Goal: Task Accomplishment & Management: Complete application form

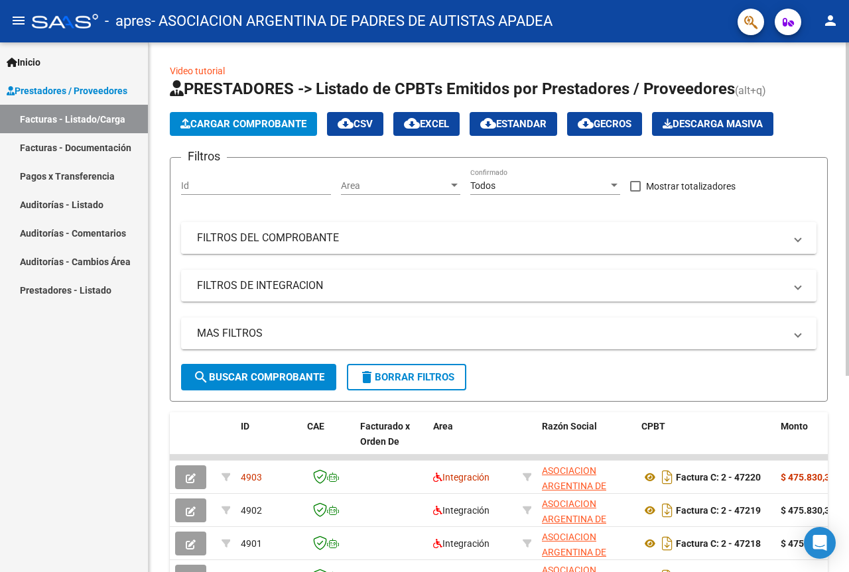
click at [571, 238] on mat-panel-title "FILTROS DEL COMPROBANTE" at bounding box center [491, 238] width 588 height 15
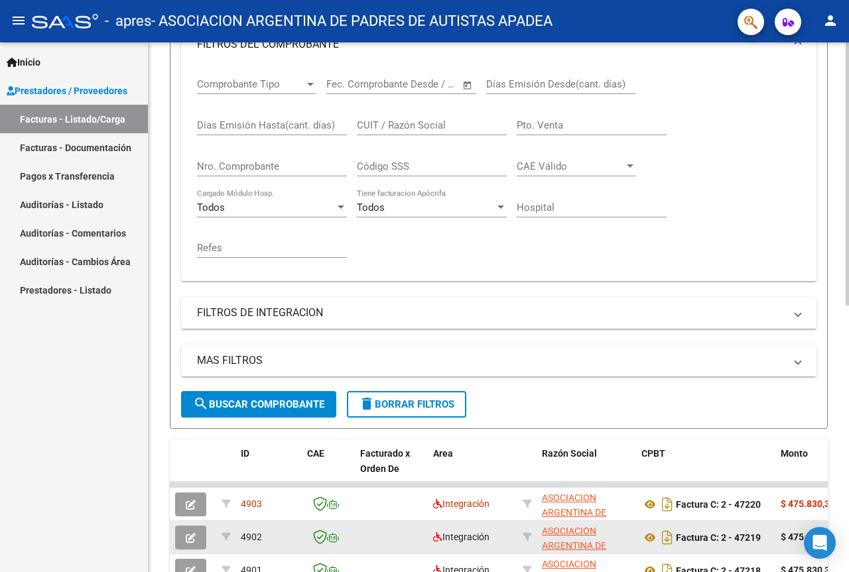
scroll to position [398, 0]
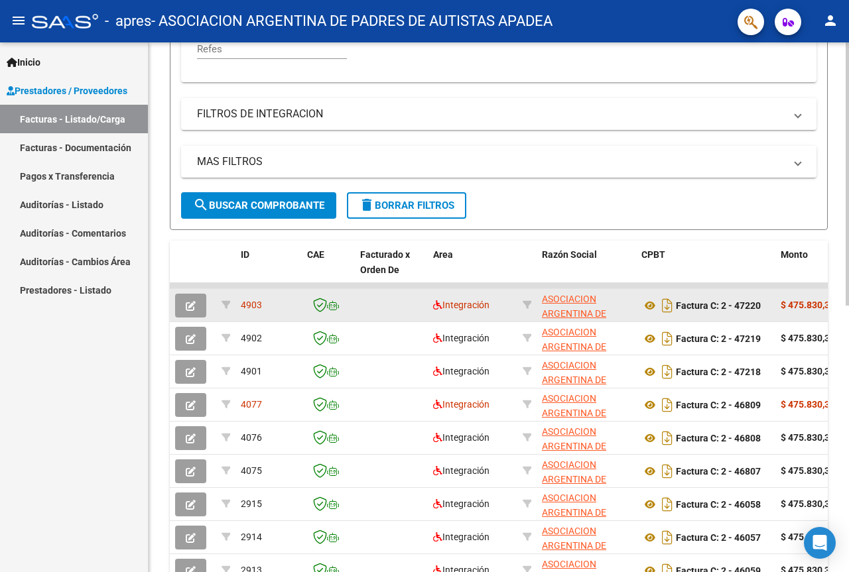
click at [193, 302] on icon "button" at bounding box center [191, 306] width 10 height 10
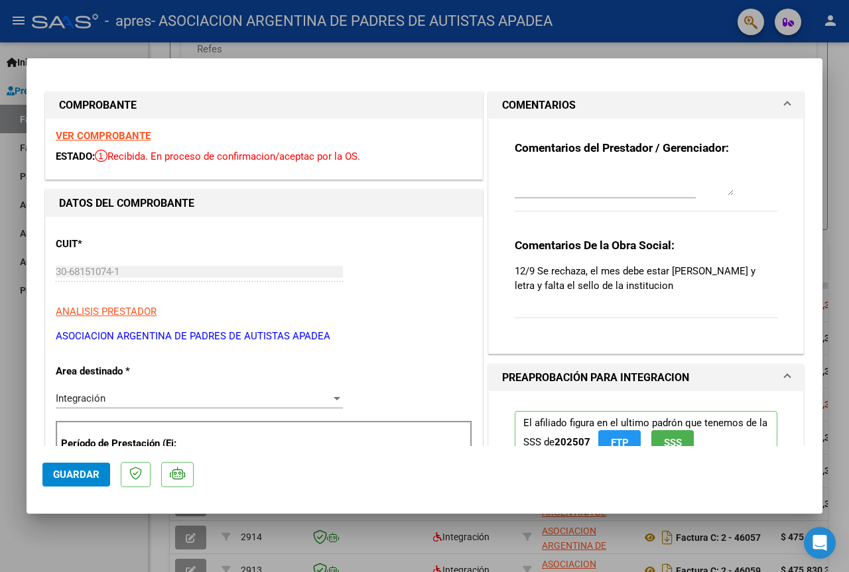
scroll to position [133, 0]
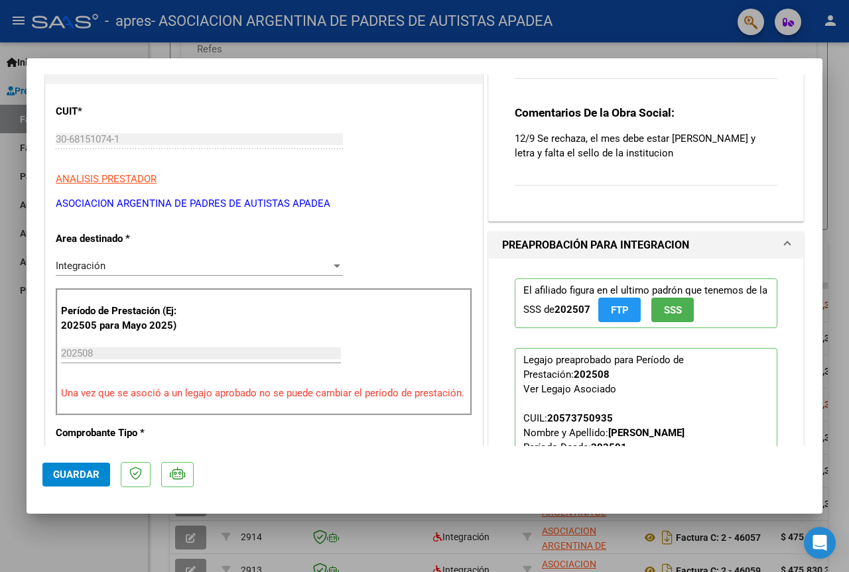
click at [515, 281] on p "El afiliado figura en el ultimo padrón que tenemos de la SSS de 202507 FTP SSS" at bounding box center [646, 304] width 263 height 50
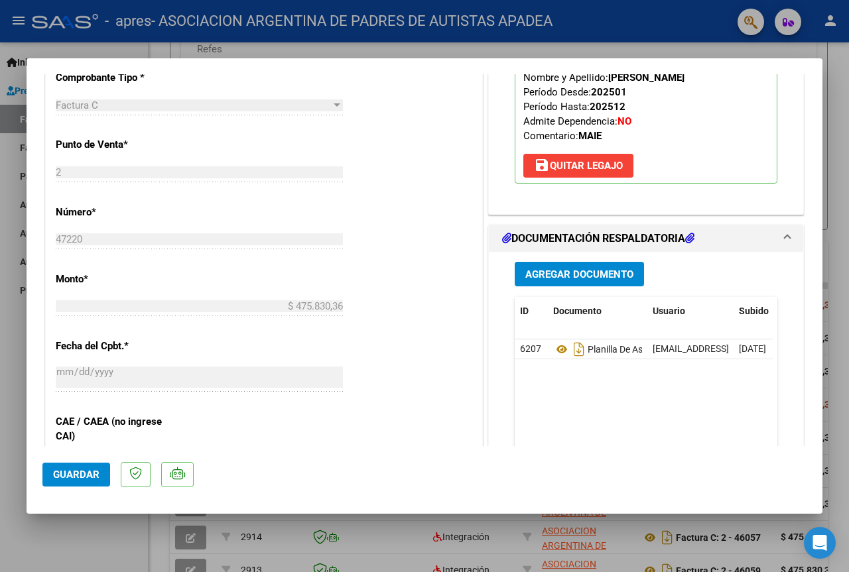
scroll to position [531, 0]
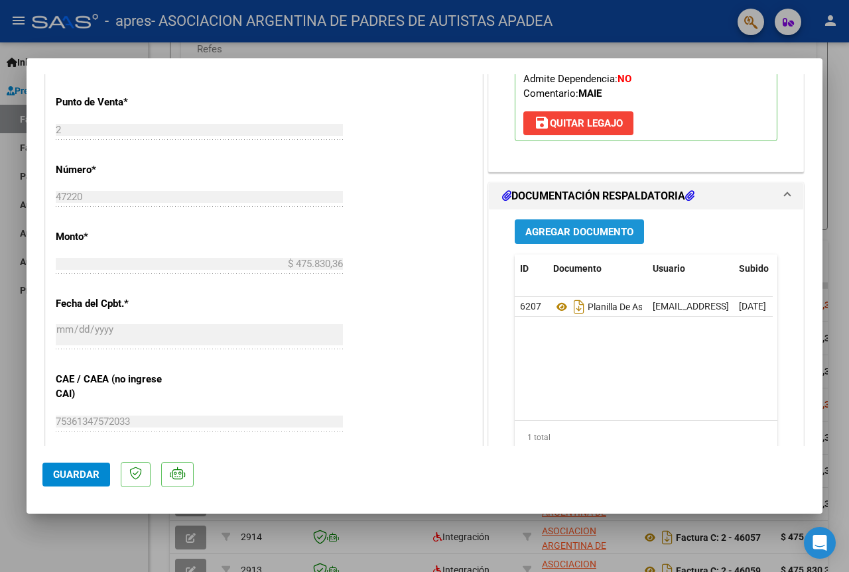
click at [545, 227] on span "Agregar Documento" at bounding box center [579, 232] width 108 height 12
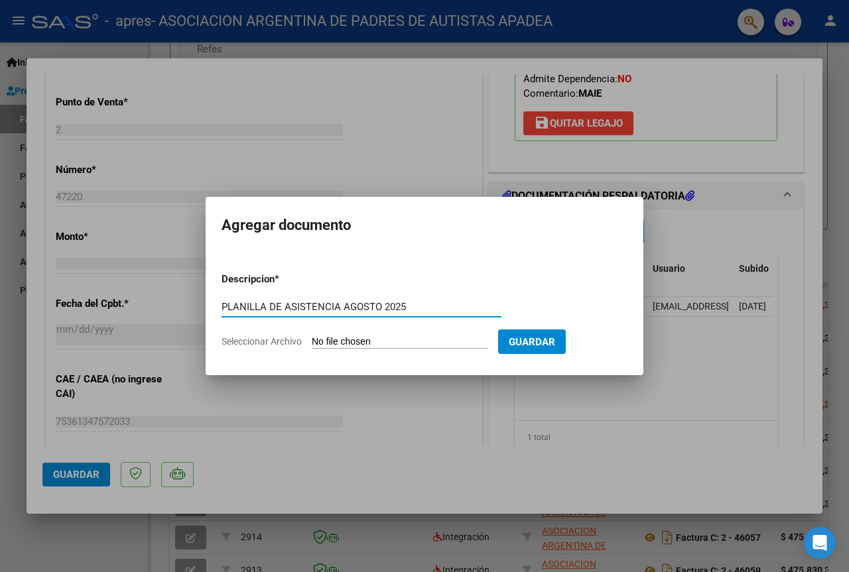
type input "PLANILLA DE ASISTENCIA AGOSTO 2025"
click at [344, 342] on input "Seleccionar Archivo" at bounding box center [400, 342] width 176 height 13
type input "C:\fakepath\[PERSON_NAME] - PLANILLA AGOSTO.pdf"
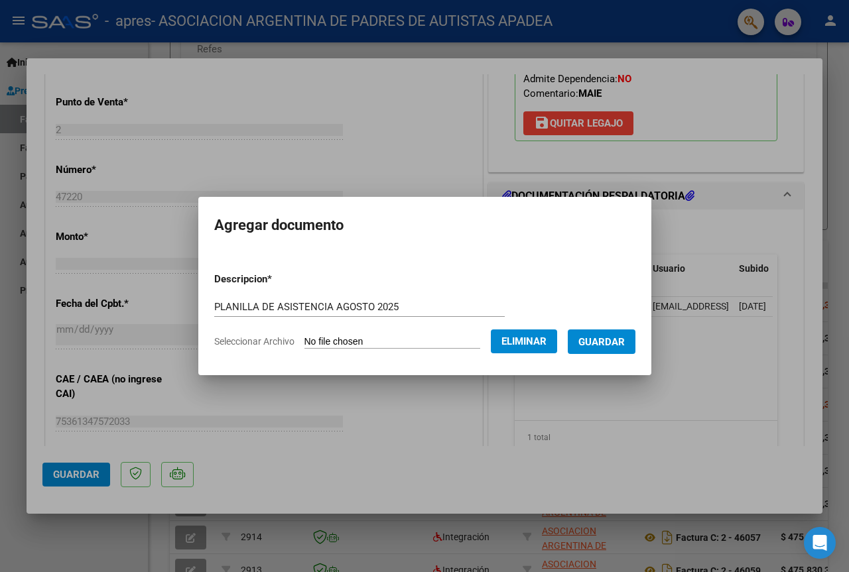
click at [214, 307] on input "PLANILLA DE ASISTENCIA AGOSTO 2025" at bounding box center [359, 307] width 291 height 12
type input "NUEVA CARGA PLANILLA DE ASISTENCIA [DATE]"
click at [636, 336] on button "Guardar" at bounding box center [602, 342] width 68 height 25
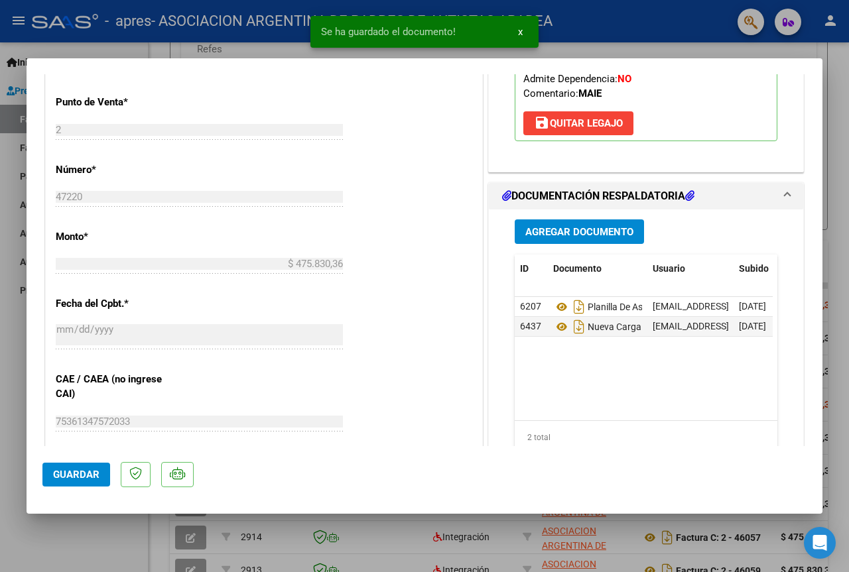
click at [80, 461] on mat-dialog-actions "Guardar" at bounding box center [424, 472] width 764 height 52
click at [80, 468] on button "Guardar" at bounding box center [76, 475] width 68 height 24
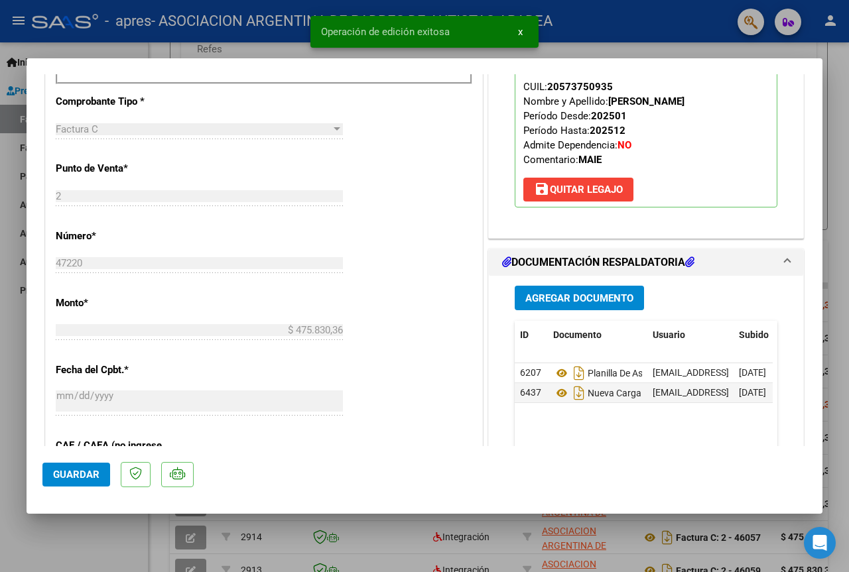
scroll to position [332, 0]
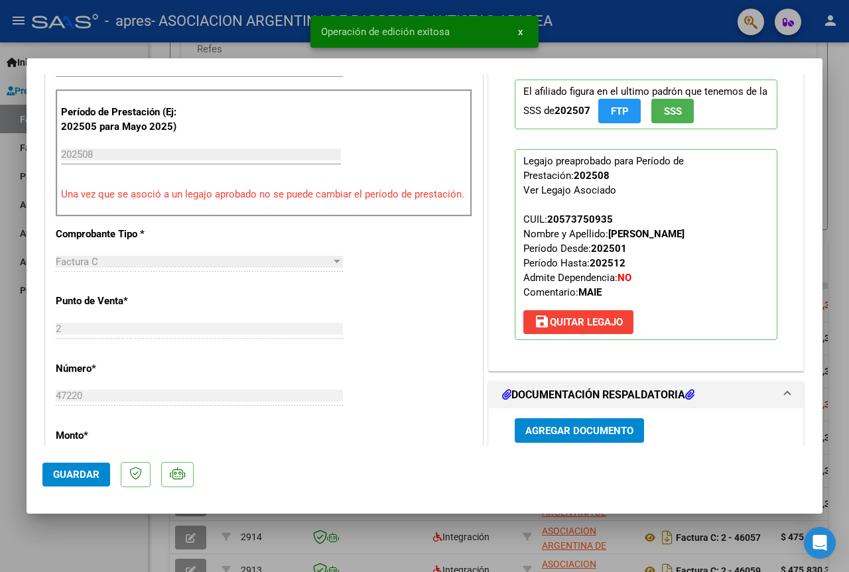
click at [848, 131] on div at bounding box center [424, 286] width 849 height 572
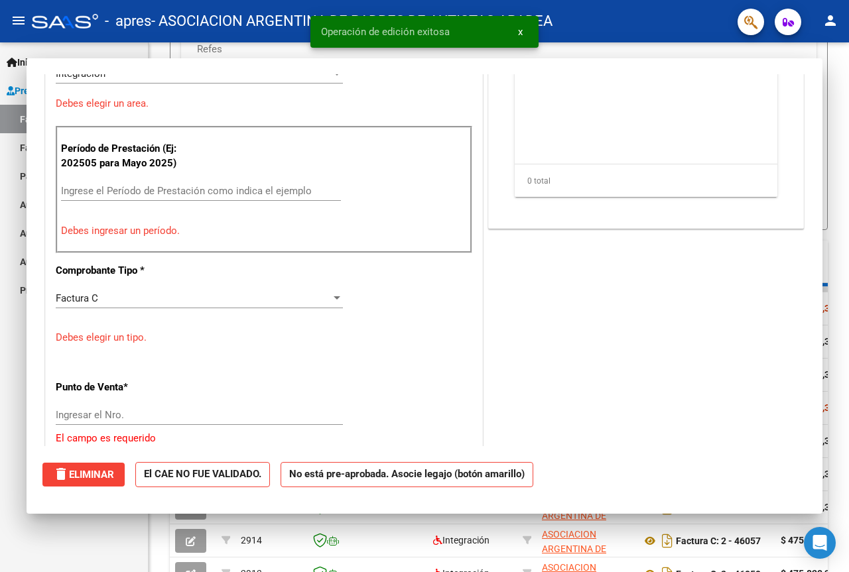
scroll to position [0, 0]
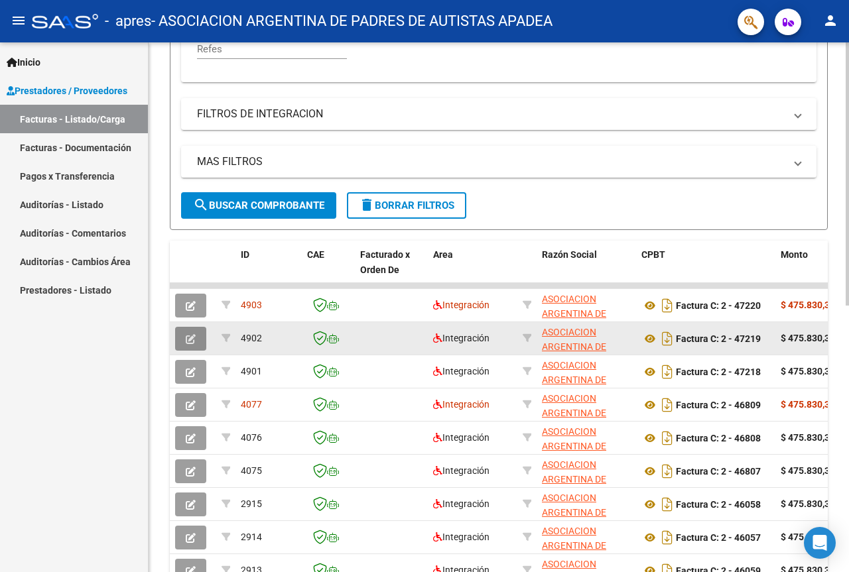
click at [188, 333] on span "button" at bounding box center [191, 339] width 10 height 12
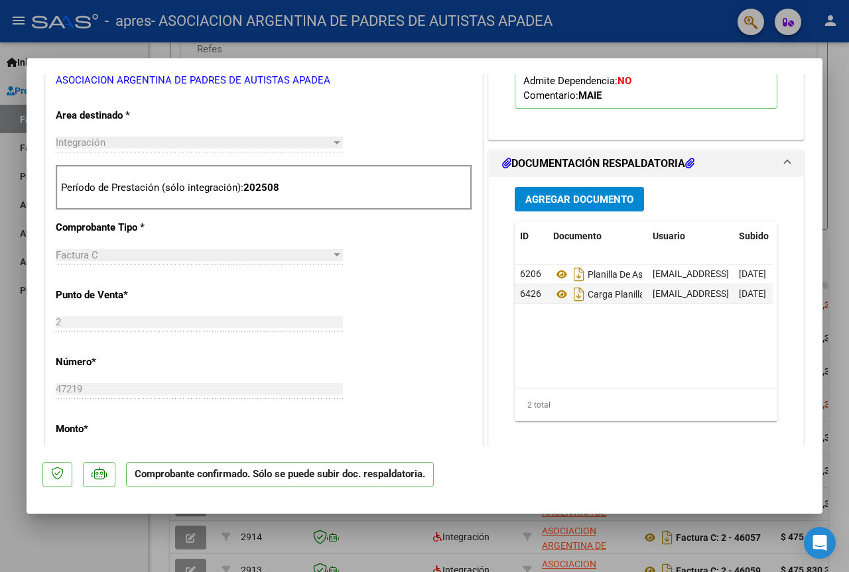
scroll to position [265, 0]
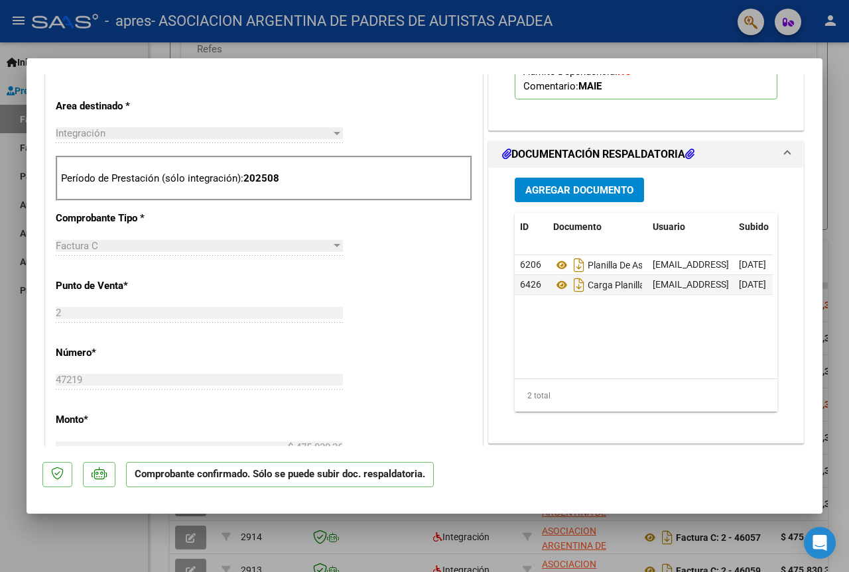
click at [840, 100] on div at bounding box center [424, 286] width 849 height 572
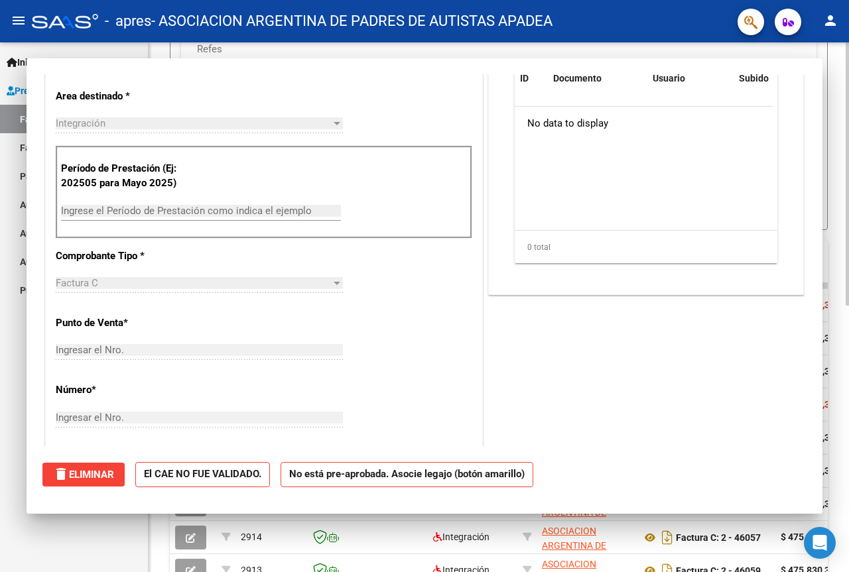
scroll to position [0, 0]
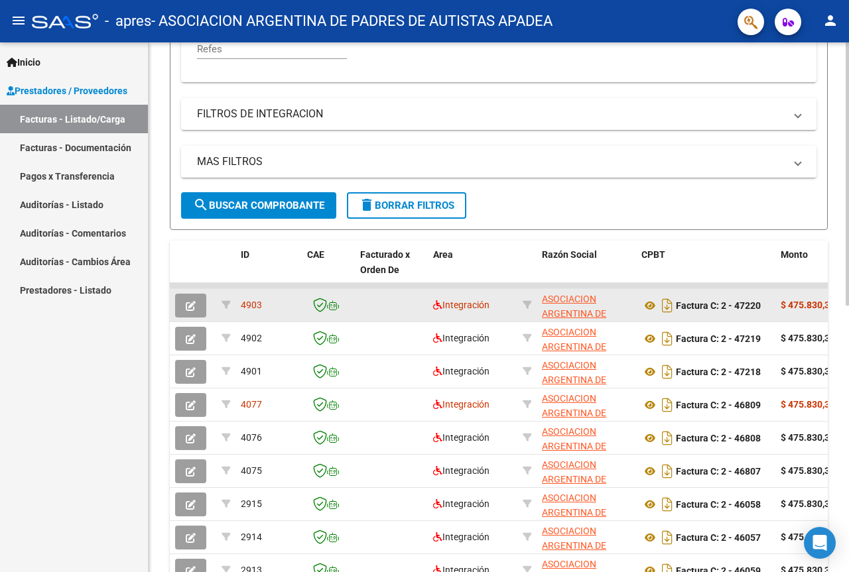
click at [188, 311] on icon "button" at bounding box center [191, 306] width 10 height 10
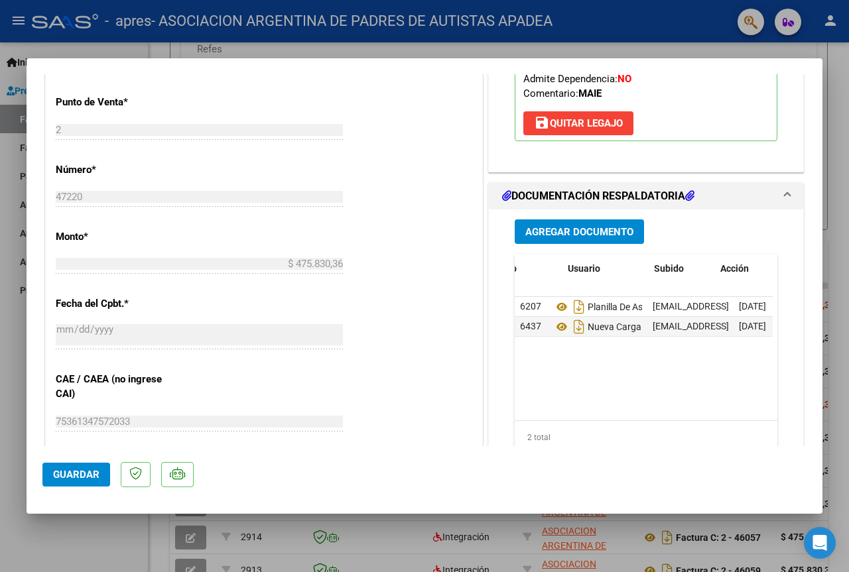
scroll to position [0, 94]
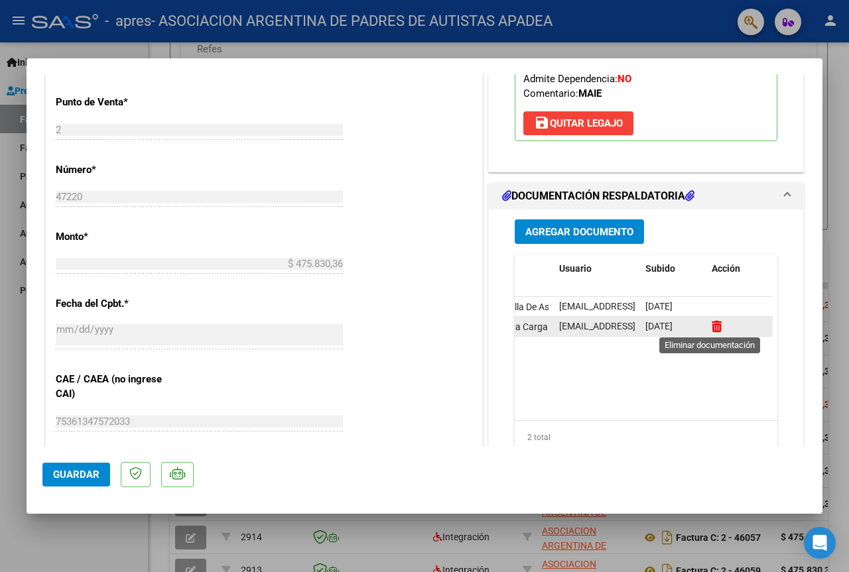
click at [714, 326] on icon at bounding box center [717, 326] width 10 height 13
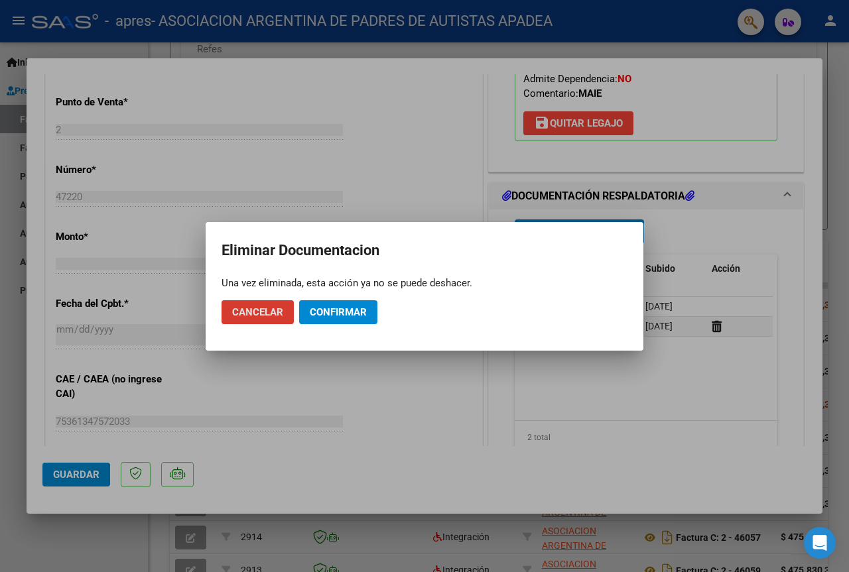
click at [337, 318] on button "Confirmar" at bounding box center [338, 313] width 78 height 24
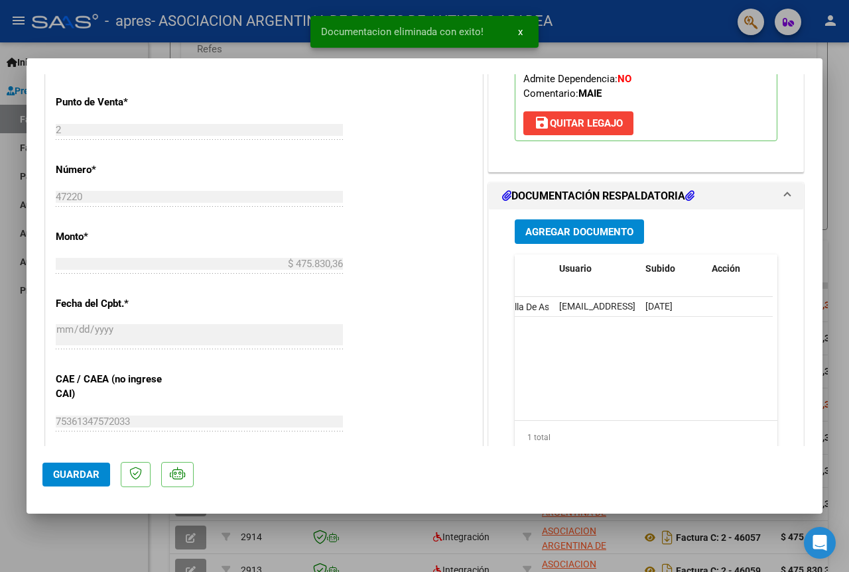
click at [568, 220] on button "Agregar Documento" at bounding box center [579, 232] width 129 height 25
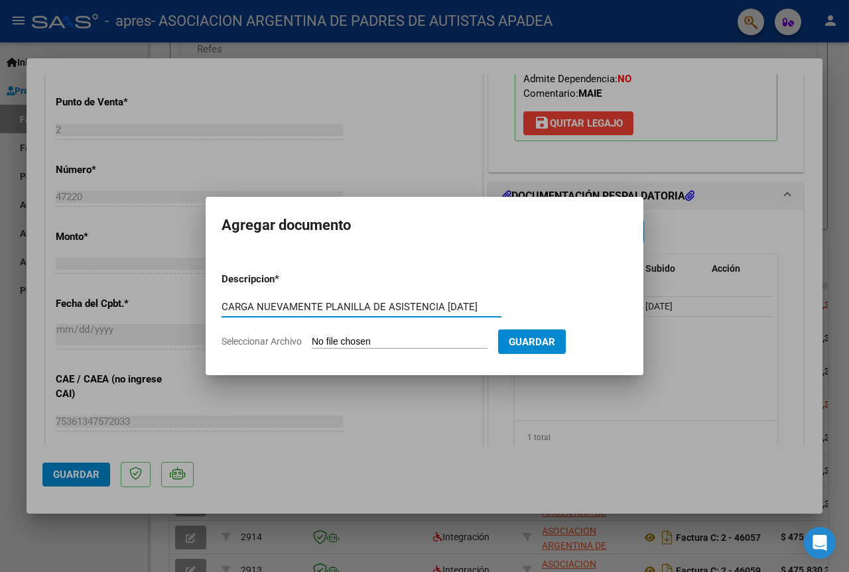
scroll to position [0, 5]
type input "CARGA NUEVAMENTE PLANILLA DE ASISTENCIA [DATE]"
click at [295, 344] on span "Seleccionar Archivo" at bounding box center [262, 341] width 80 height 11
click at [312, 344] on input "Seleccionar Archivo" at bounding box center [400, 342] width 176 height 13
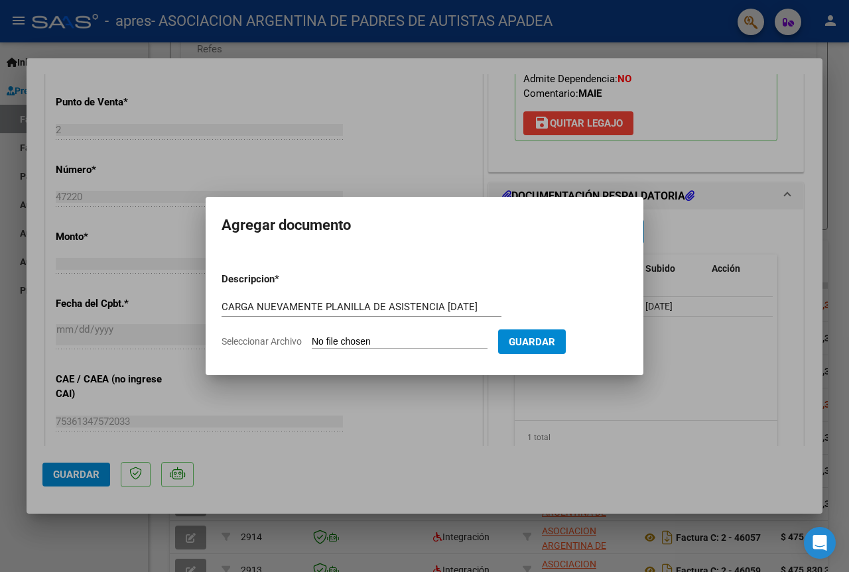
type input "C:\fakepath\[PERSON_NAME] - PLANILLA AGOSTO.pdf"
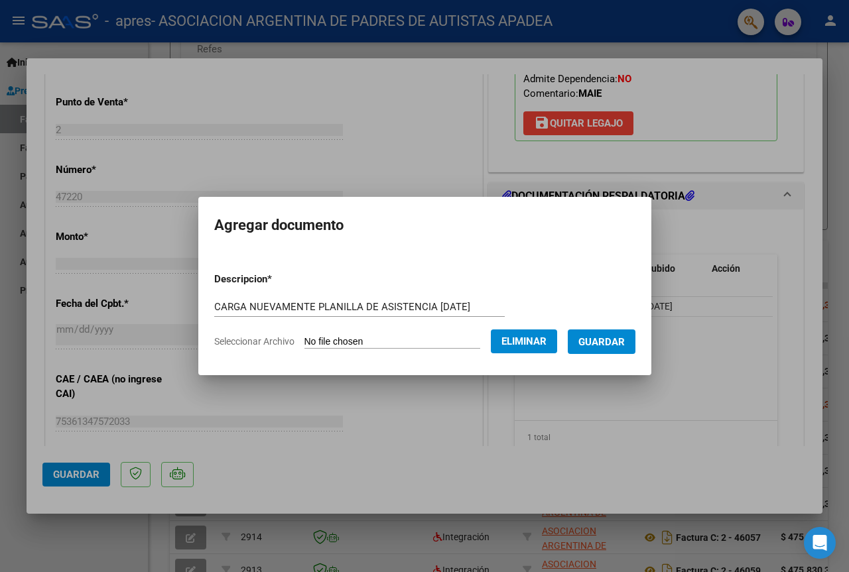
click at [600, 334] on button "Guardar" at bounding box center [602, 342] width 68 height 25
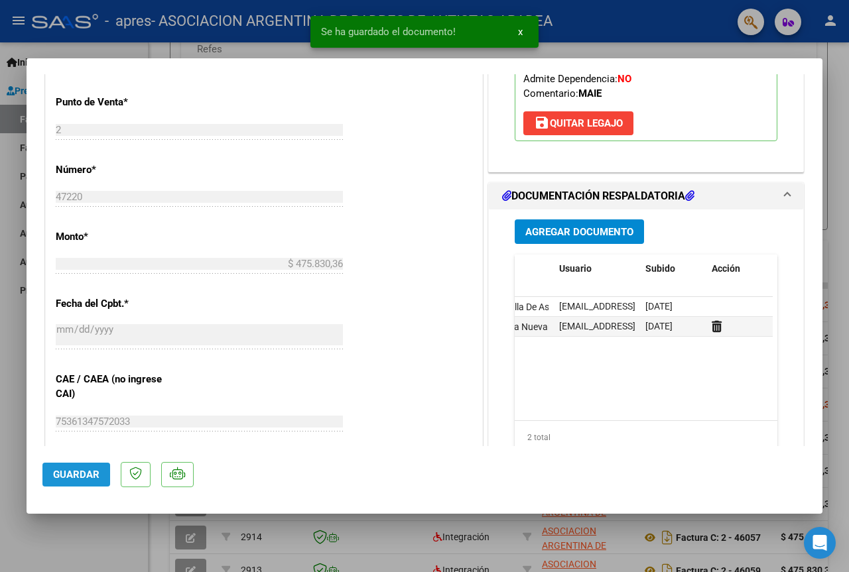
click at [99, 483] on button "Guardar" at bounding box center [76, 475] width 68 height 24
click at [836, 104] on div at bounding box center [424, 286] width 849 height 572
